Goal: Check status: Check status

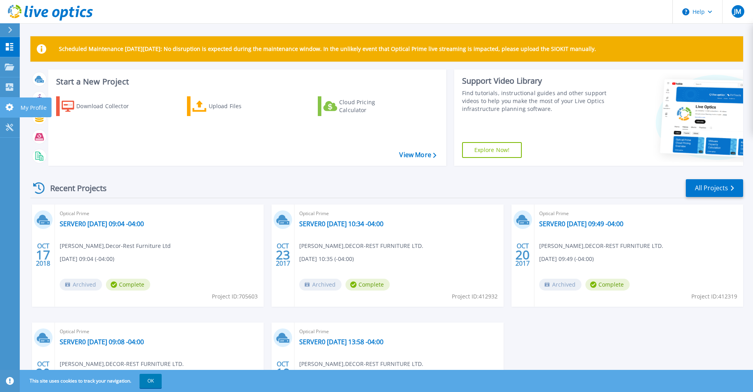
click at [35, 106] on p "My Profile" at bounding box center [34, 108] width 26 height 21
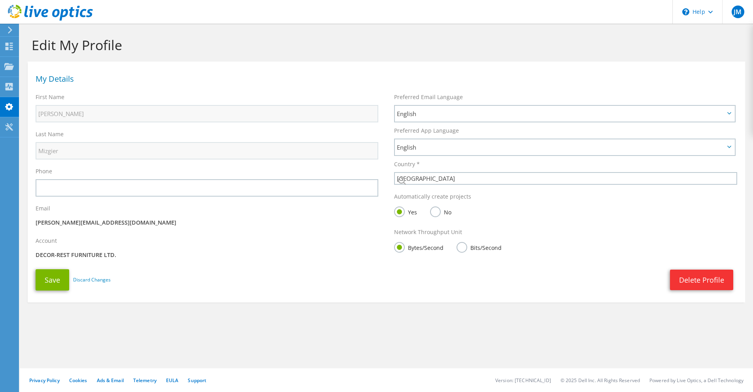
select select "37"
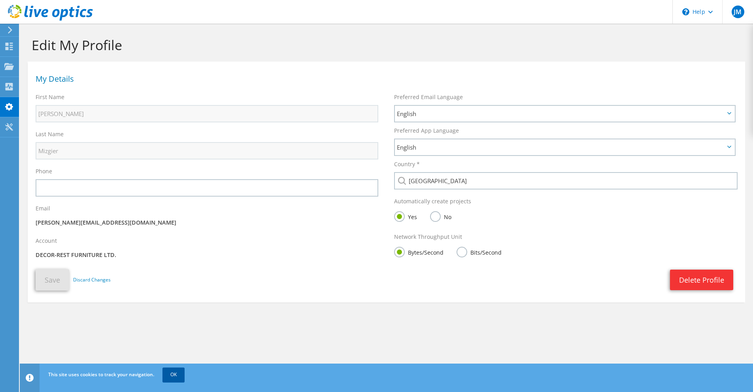
click at [173, 375] on link "OK" at bounding box center [173, 375] width 22 height 14
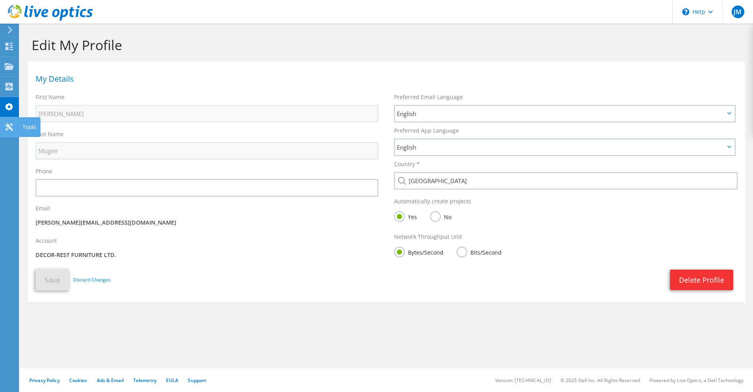
click at [9, 125] on icon at bounding box center [8, 127] width 9 height 8
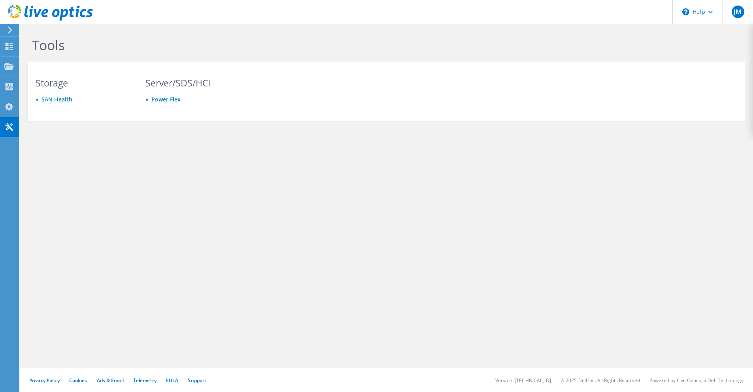
click at [8, 30] on icon at bounding box center [10, 29] width 6 height 7
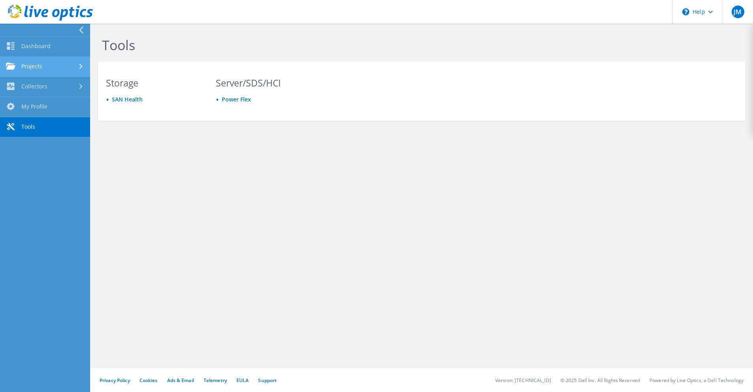
click at [80, 66] on icon at bounding box center [80, 66] width 3 height 5
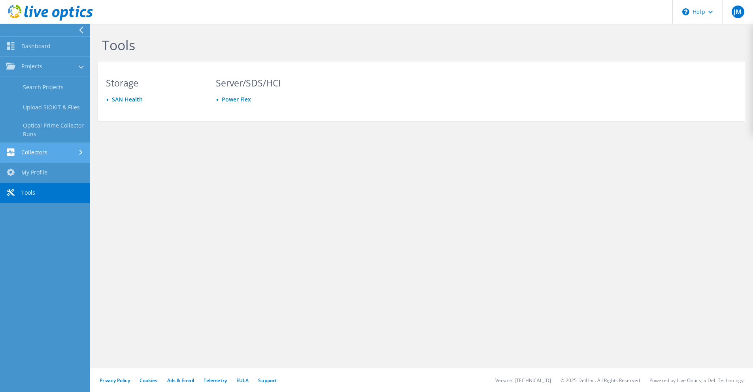
click at [79, 154] on icon at bounding box center [80, 152] width 3 height 5
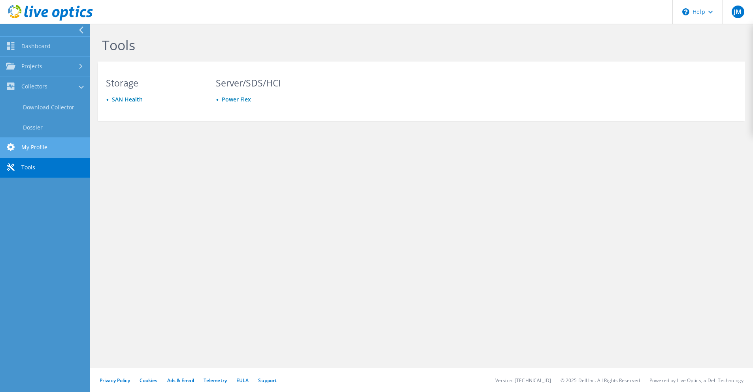
click at [53, 148] on link "My Profile" at bounding box center [45, 148] width 90 height 20
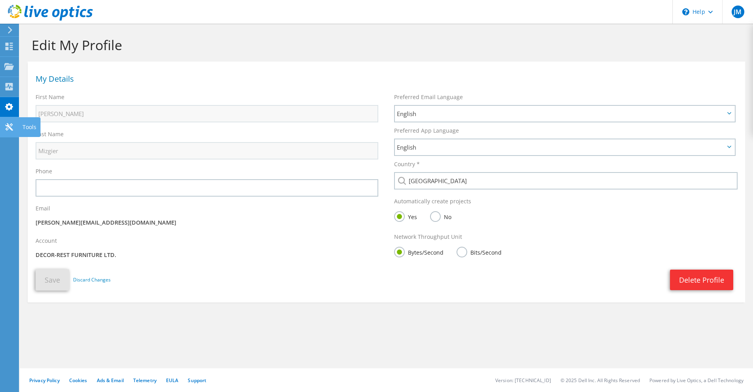
click at [11, 128] on use at bounding box center [9, 127] width 8 height 8
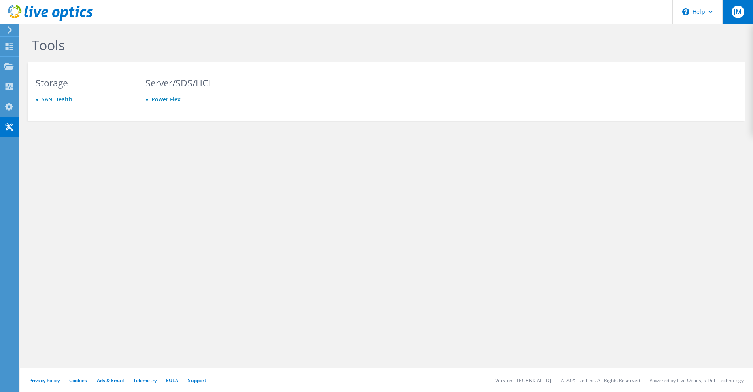
click at [740, 16] on span "JM" at bounding box center [737, 12] width 13 height 13
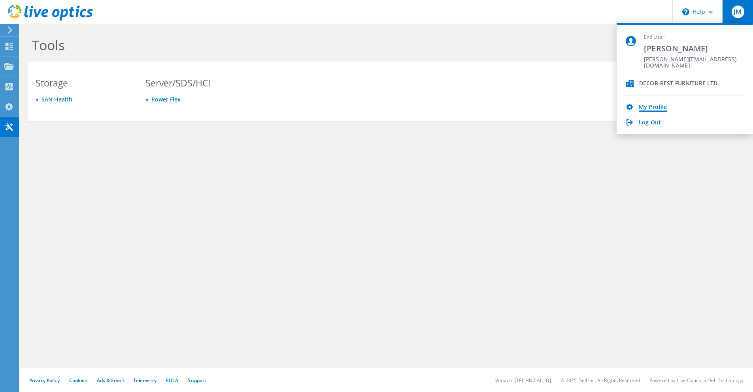
click at [652, 107] on link "My Profile" at bounding box center [653, 108] width 28 height 8
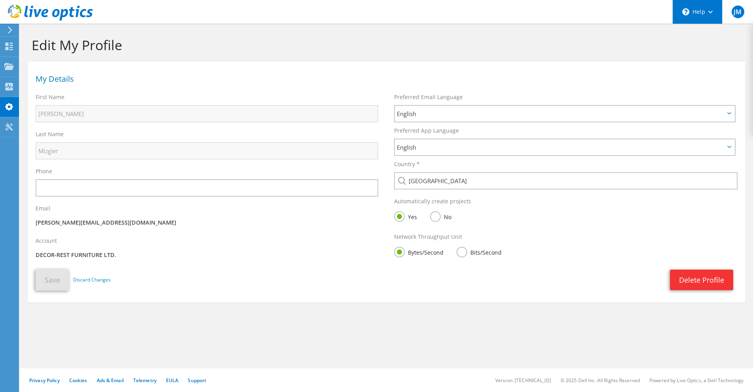
click at [711, 15] on div "\n Help" at bounding box center [697, 12] width 50 height 24
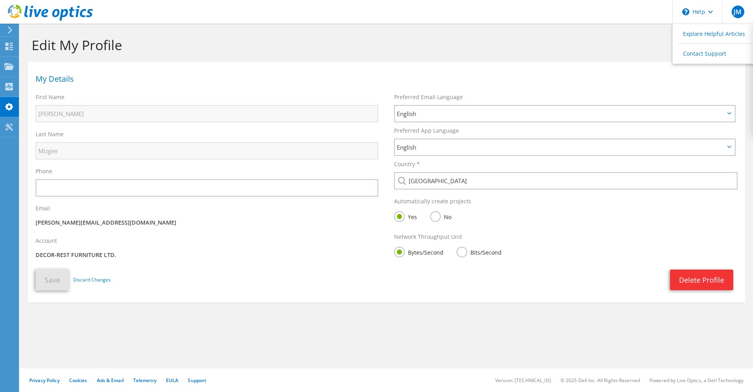
click at [637, 40] on h1 "Edit My Profile" at bounding box center [384, 45] width 705 height 17
click at [49, 13] on icon at bounding box center [50, 13] width 85 height 16
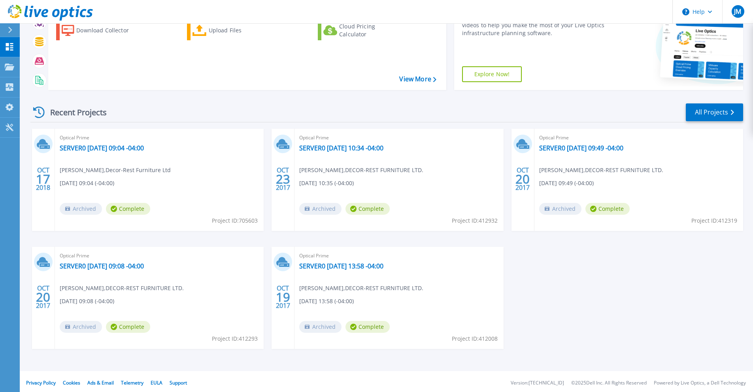
scroll to position [79, 0]
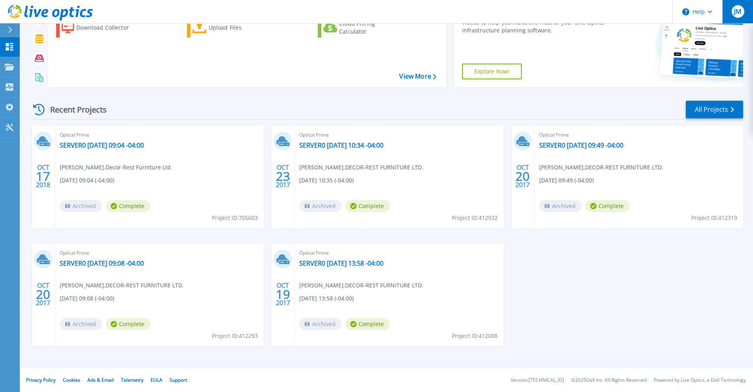
click at [734, 12] on span "JM" at bounding box center [737, 11] width 7 height 6
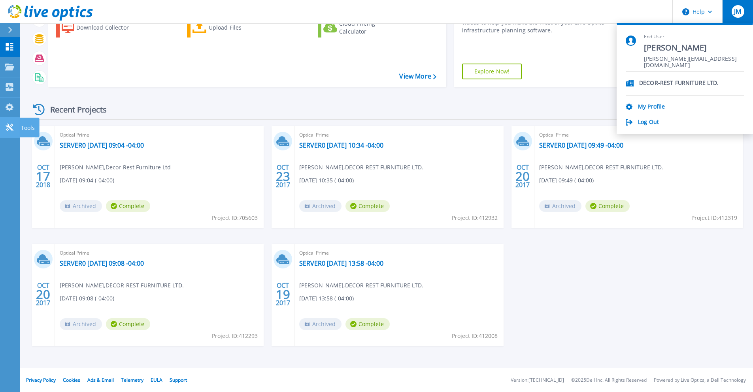
click at [26, 126] on p "Tools" at bounding box center [28, 128] width 14 height 21
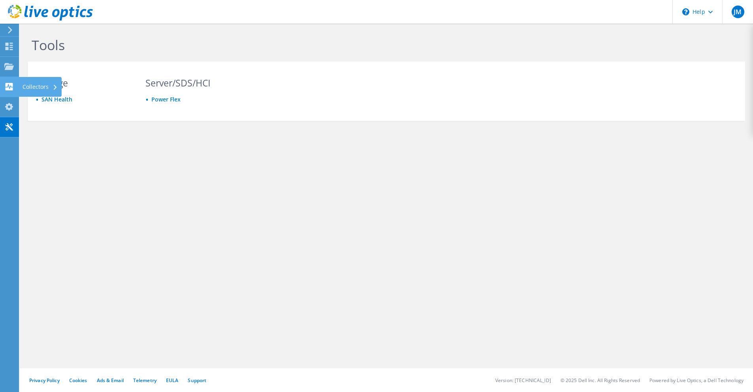
click at [54, 87] on icon at bounding box center [54, 87] width 3 height 5
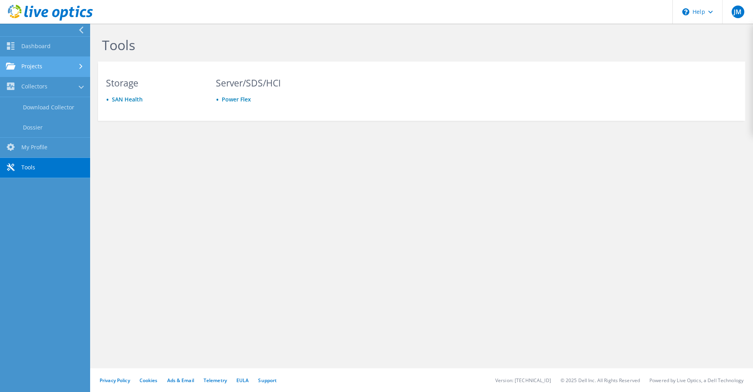
click at [49, 66] on link "Projects" at bounding box center [45, 67] width 90 height 20
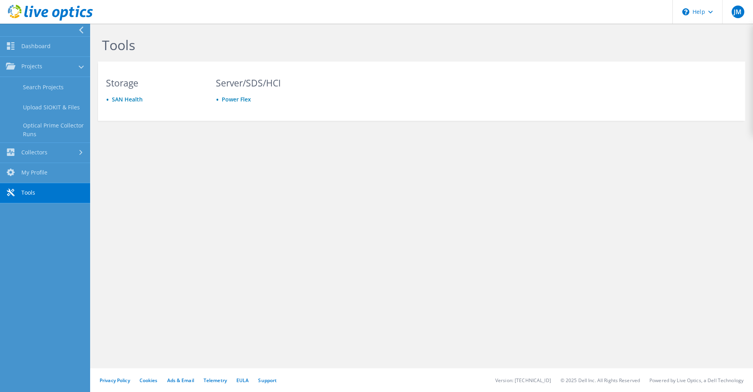
click at [48, 10] on use at bounding box center [50, 13] width 85 height 16
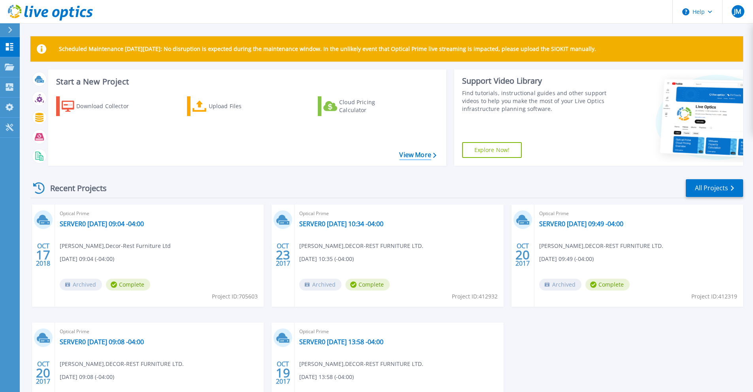
click at [435, 156] on icon at bounding box center [434, 155] width 3 height 5
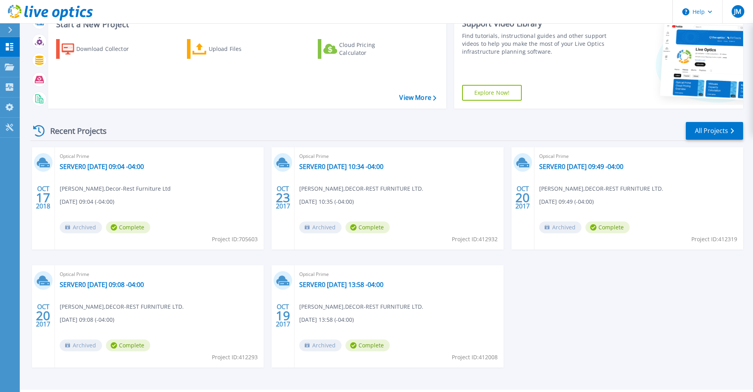
scroll to position [66, 0]
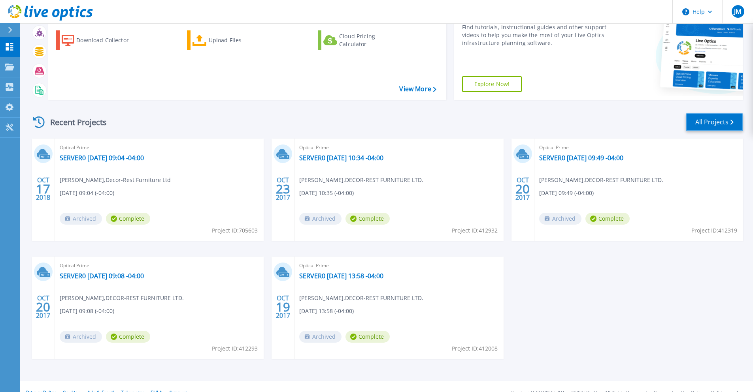
click at [703, 124] on link "All Projects" at bounding box center [714, 122] width 57 height 18
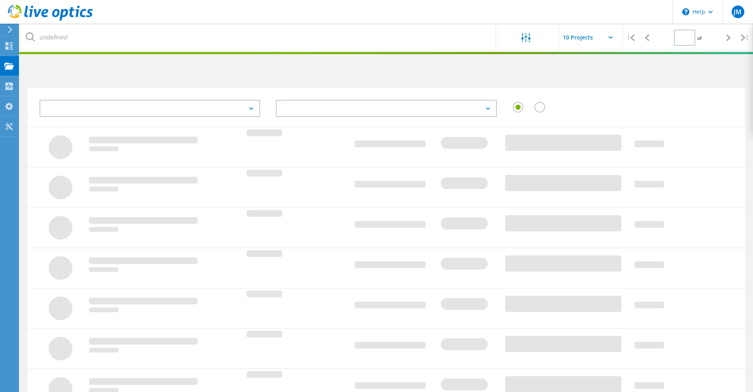
type input "1"
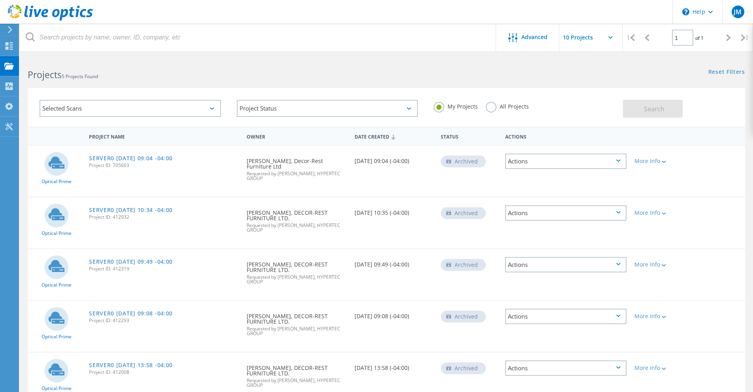
click at [613, 36] on input "text" at bounding box center [598, 38] width 79 height 28
click at [539, 41] on div "Advanced" at bounding box center [527, 38] width 63 height 10
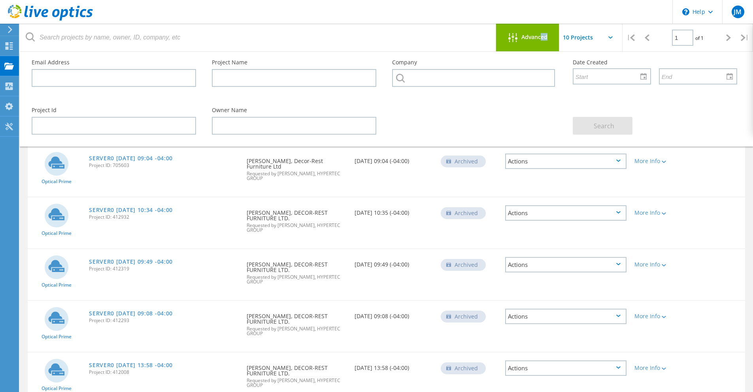
click at [490, 11] on header "\n Help Explore Helpful Articles Contact Support JM End User [PERSON_NAME] [PER…" at bounding box center [376, 12] width 753 height 24
click at [704, 169] on div "Optical Prime SERVER0 2018-10-17 09:04 -04:00 Project ID: 705603 Requested By J…" at bounding box center [386, 171] width 717 height 51
click at [518, 33] on div at bounding box center [514, 38] width 13 height 10
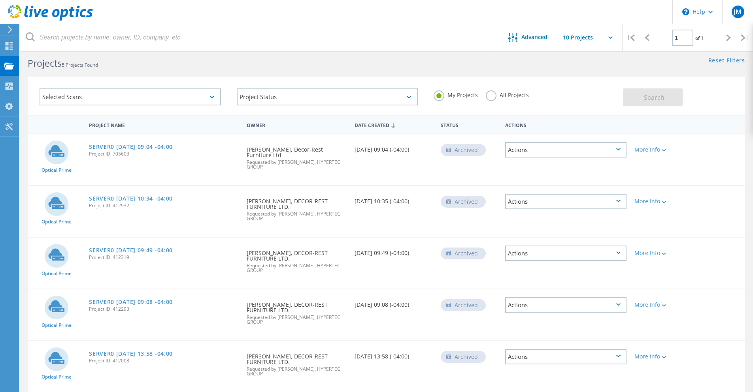
scroll to position [22, 0]
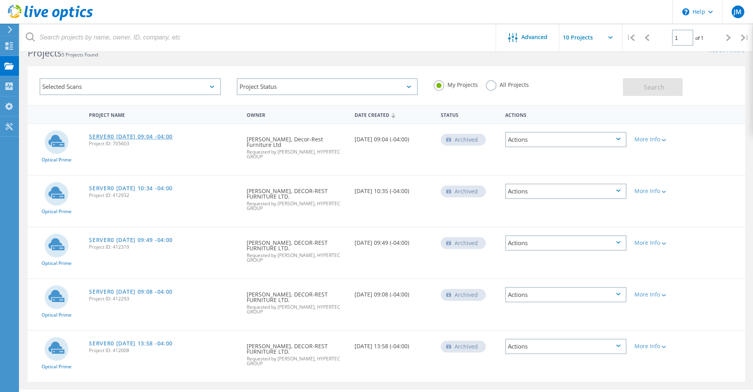
click at [133, 135] on link "SERVER0 [DATE] 09:04 -04:00" at bounding box center [131, 137] width 84 height 6
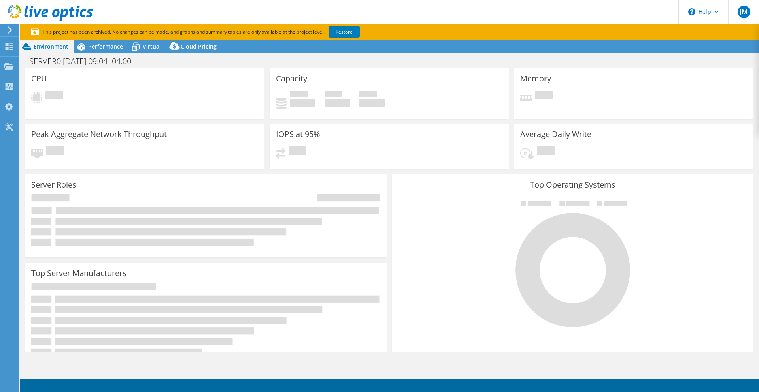
select select "USD"
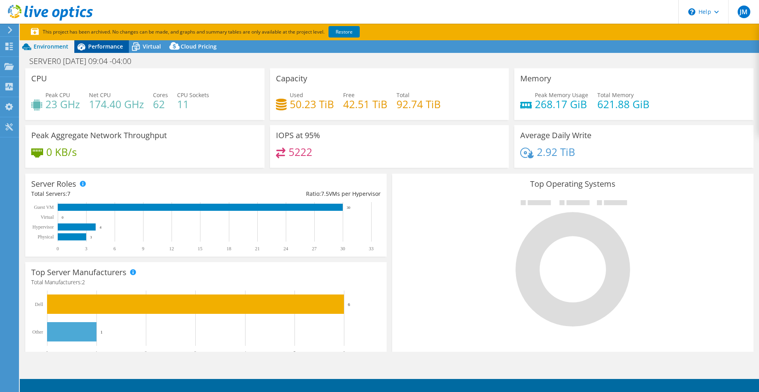
click at [110, 44] on span "Performance" at bounding box center [105, 47] width 35 height 8
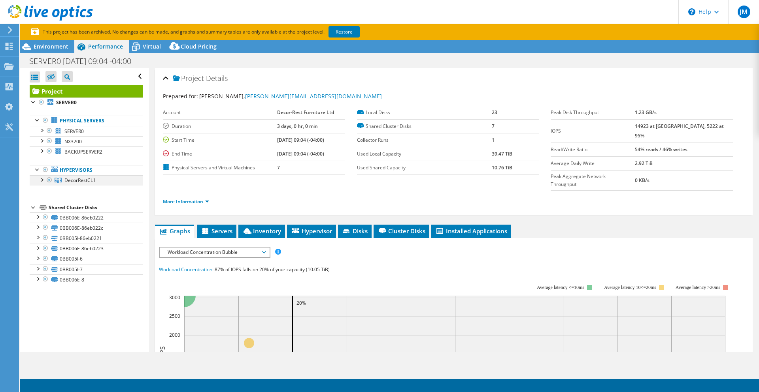
click at [41, 178] on div at bounding box center [42, 179] width 8 height 8
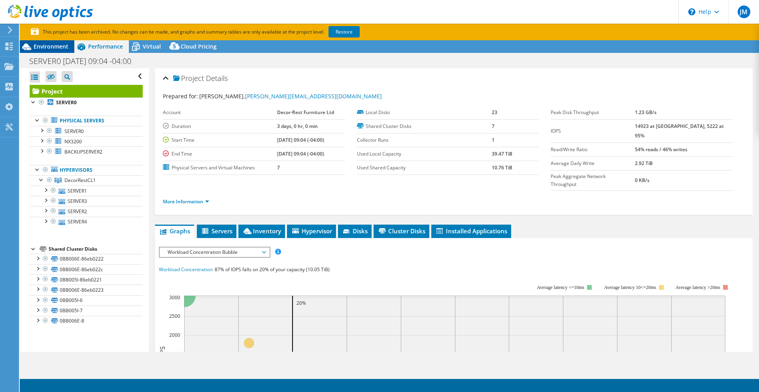
click at [49, 46] on span "Environment" at bounding box center [51, 47] width 35 height 8
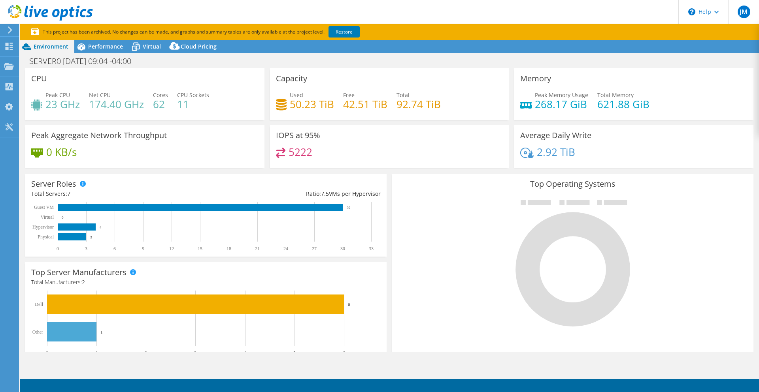
click at [28, 11] on icon at bounding box center [50, 13] width 85 height 16
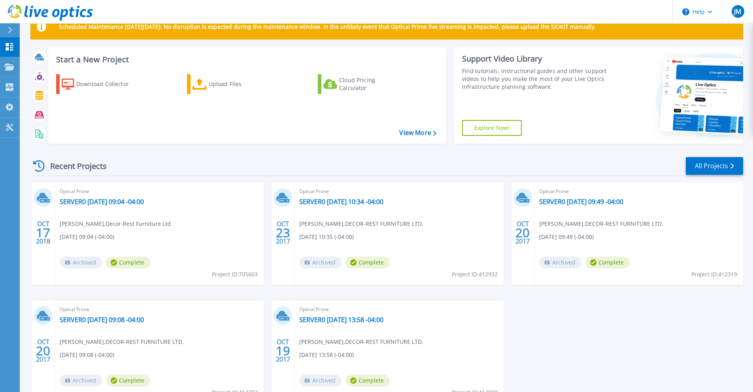
scroll to position [79, 0]
